Goal: Information Seeking & Learning: Understand process/instructions

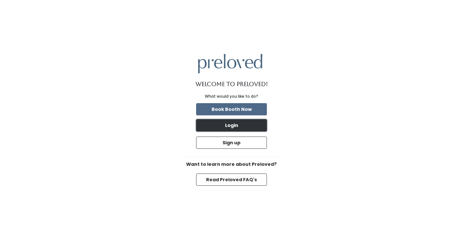
click at [252, 122] on button "Login" at bounding box center [231, 125] width 71 height 12
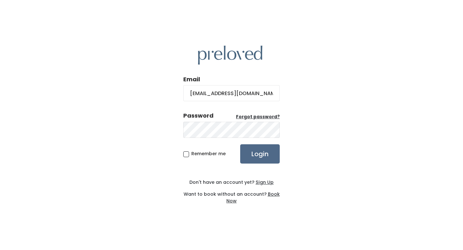
type input "[EMAIL_ADDRESS][DOMAIN_NAME]"
click at [240, 144] on input "Login" at bounding box center [260, 153] width 40 height 19
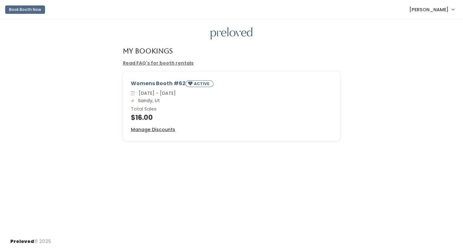
click at [169, 64] on link "Read FAQ's for booth rentals" at bounding box center [158, 63] width 71 height 6
